Goal: Transaction & Acquisition: Purchase product/service

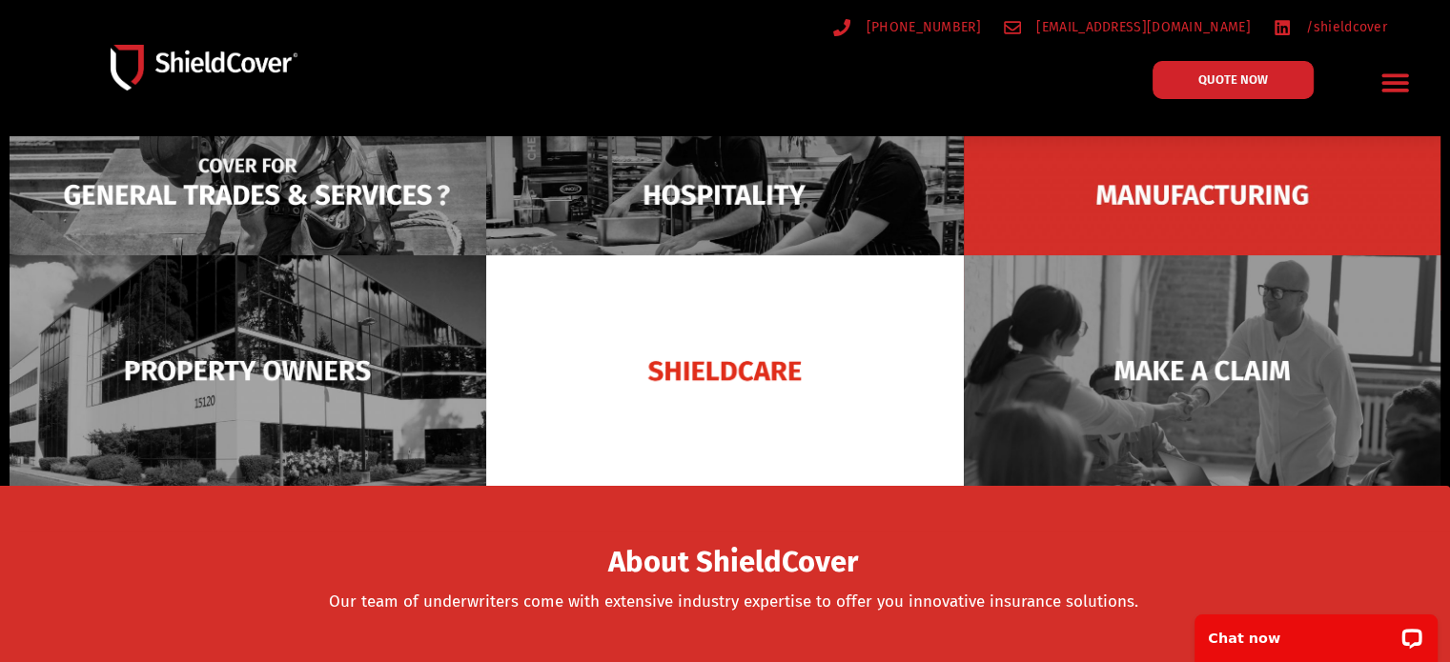
click at [308, 190] on img at bounding box center [248, 195] width 477 height 232
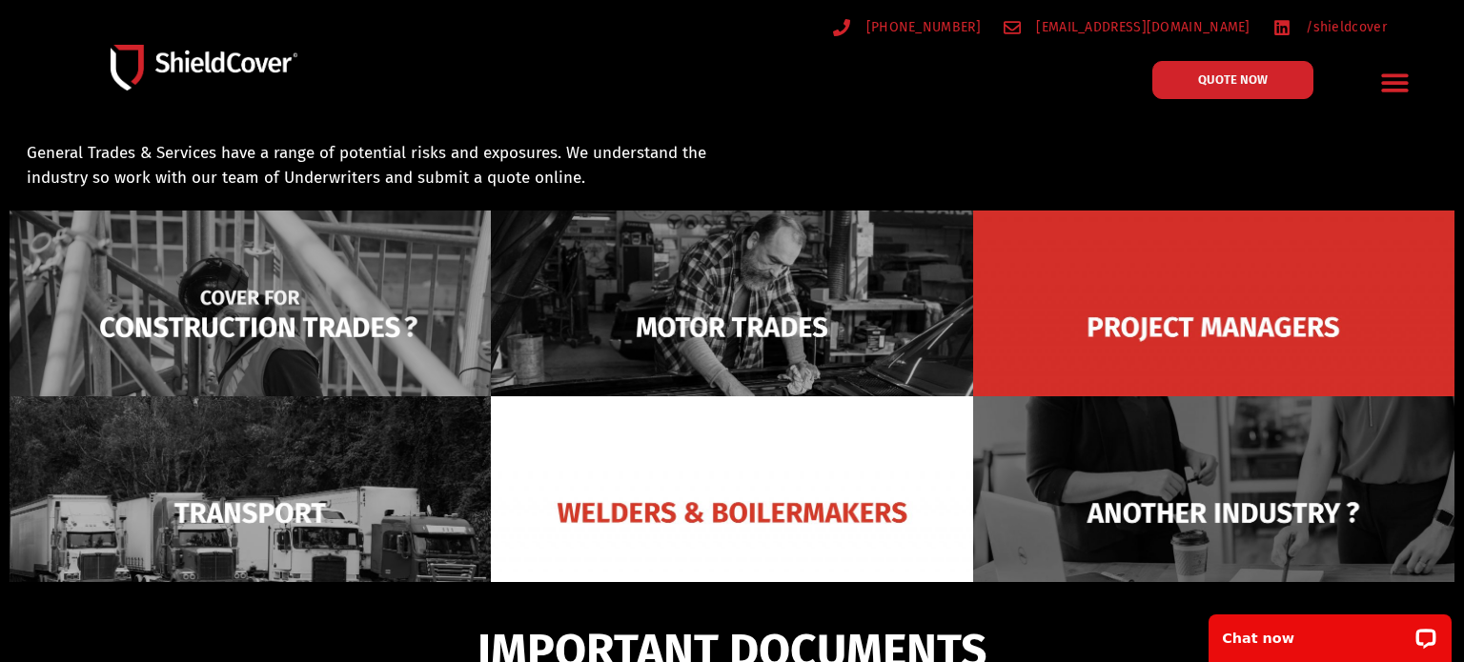
click at [294, 318] on img at bounding box center [250, 327] width 481 height 233
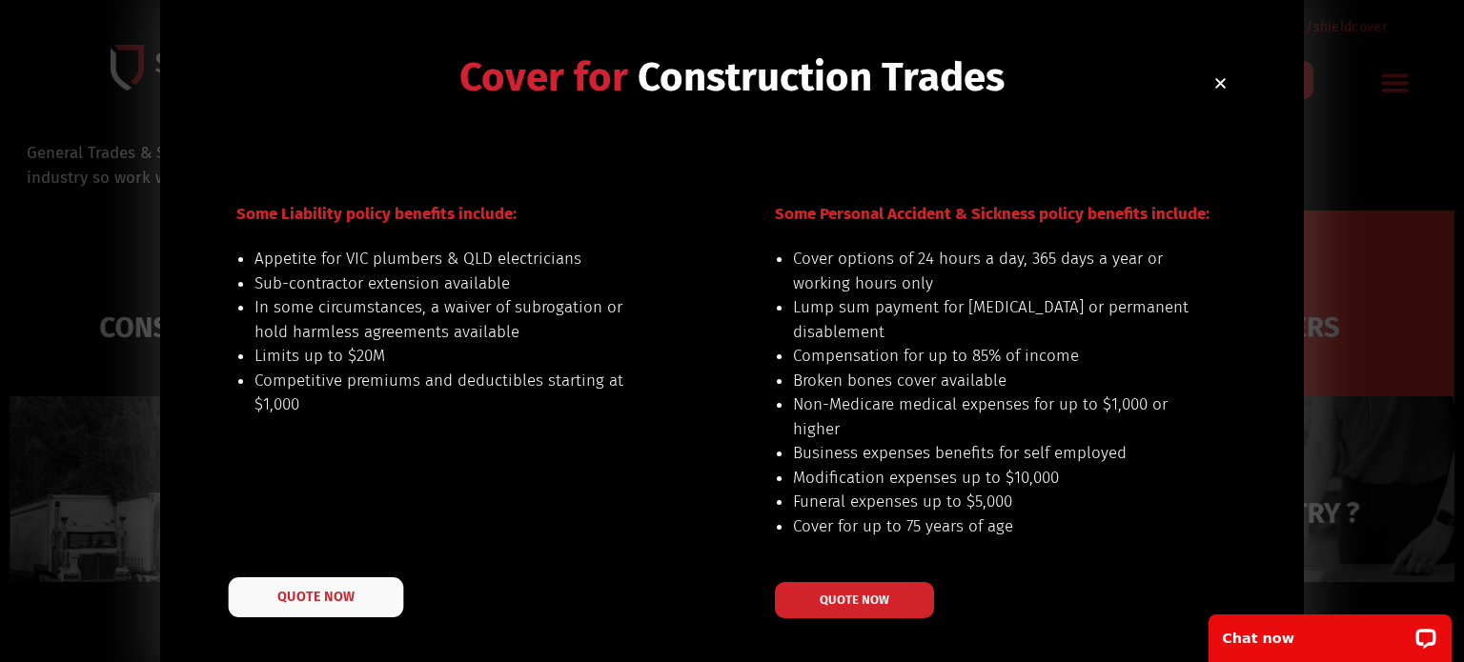
click at [317, 598] on span "QUOTE NOW" at bounding box center [315, 596] width 76 height 13
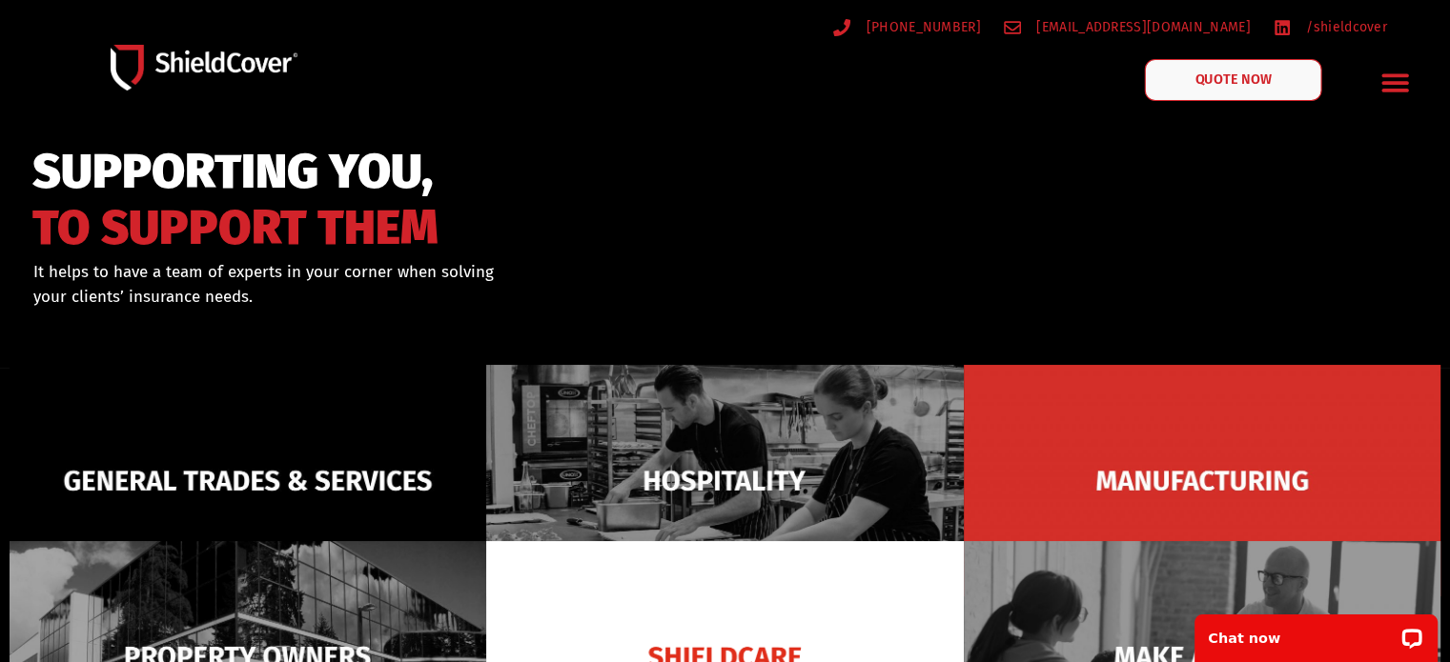
click at [1230, 85] on span "QUOTE NOW" at bounding box center [1232, 79] width 76 height 13
